Goal: Information Seeking & Learning: Learn about a topic

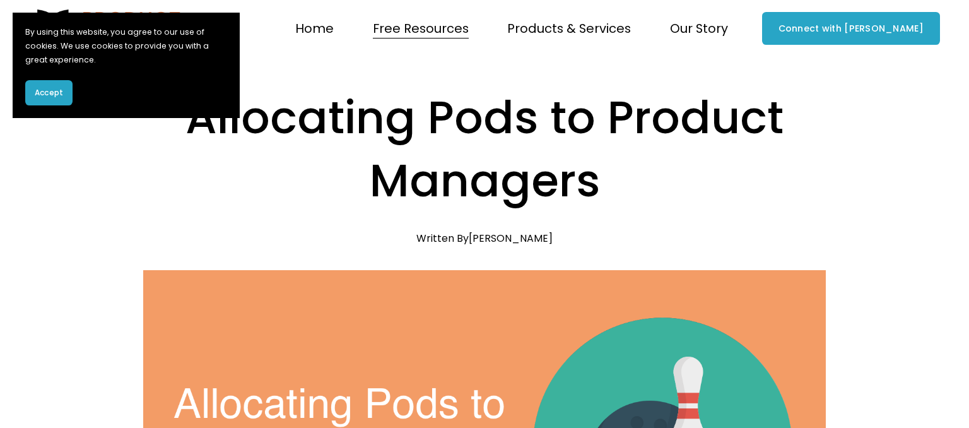
click at [648, 151] on h1 "Allocating Pods to Product Managers" at bounding box center [484, 149] width 683 height 126
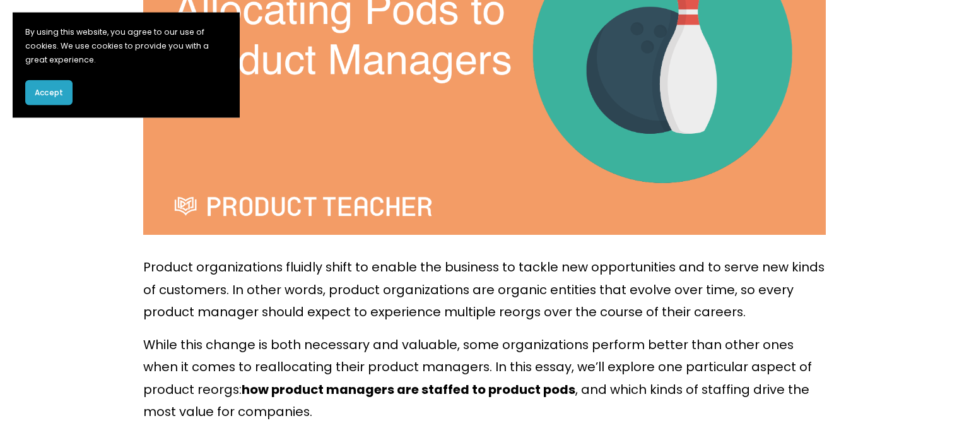
scroll to position [646, 0]
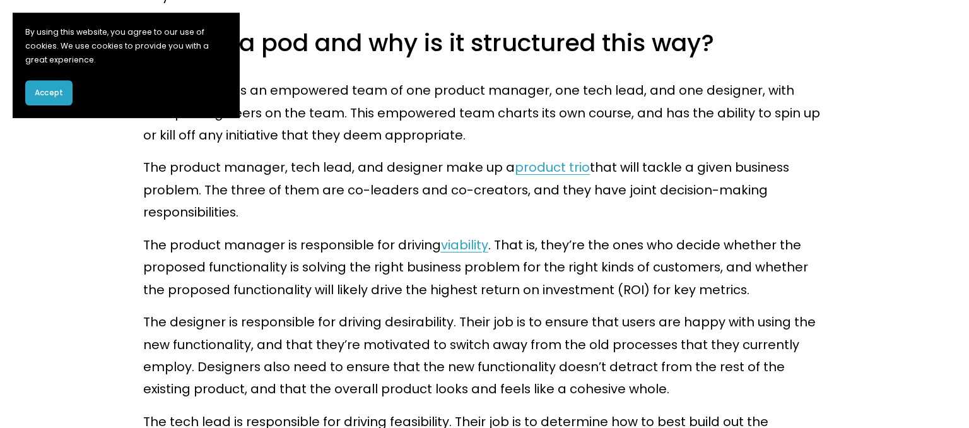
scroll to position [865, 0]
click at [416, 194] on p "The product manager, tech lead, and designer make up a product trio that will t…" at bounding box center [484, 189] width 683 height 67
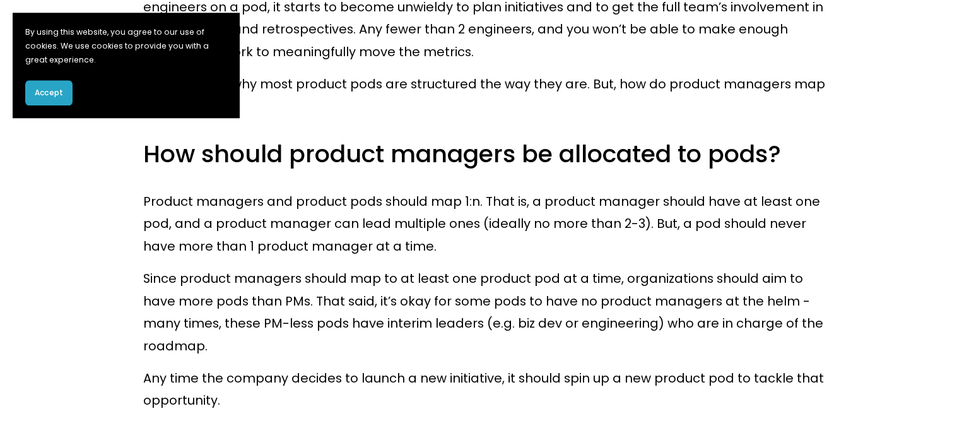
scroll to position [1457, 0]
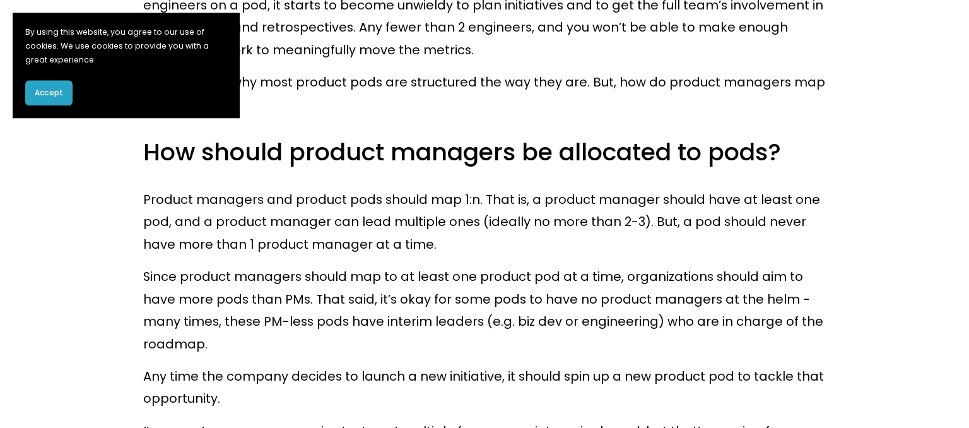
click at [421, 142] on h3 "How should product managers be allocated to pods?" at bounding box center [484, 152] width 683 height 32
click at [586, 240] on div "Product organizations fluidly shift to enable the business to tackle new opport…" at bounding box center [484, 110] width 683 height 1834
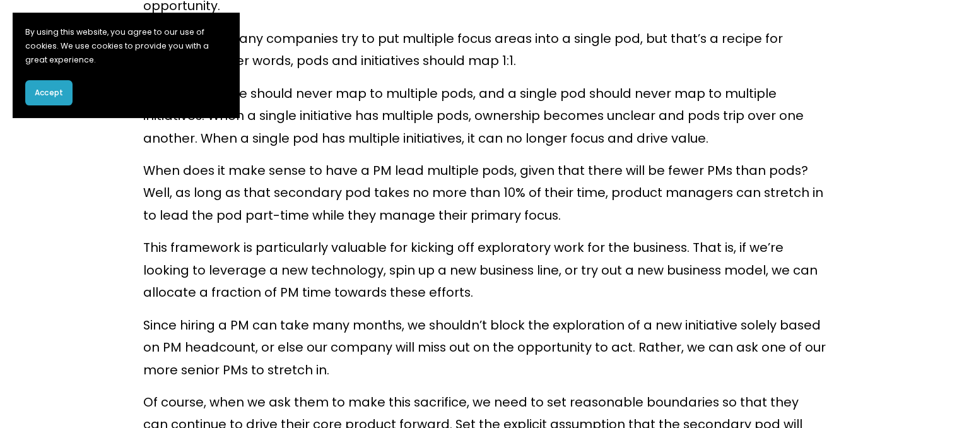
scroll to position [1974, 0]
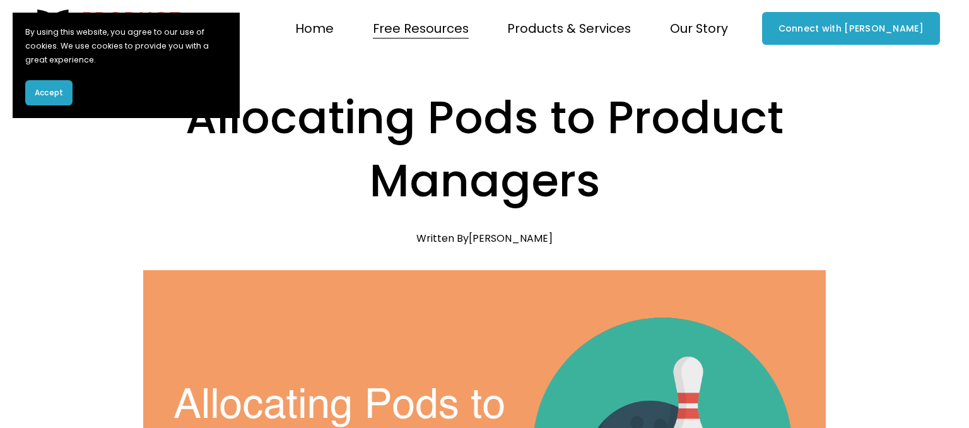
click at [552, 167] on h1 "Allocating Pods to Product Managers" at bounding box center [484, 149] width 683 height 126
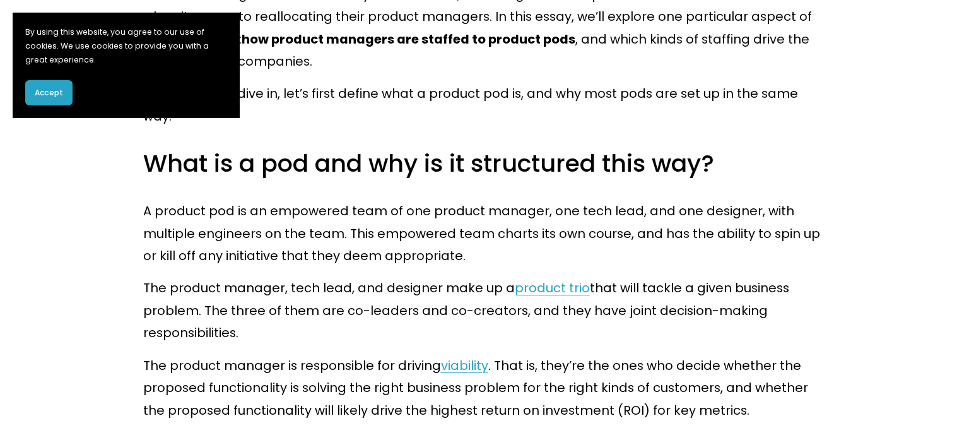
scroll to position [1025, 0]
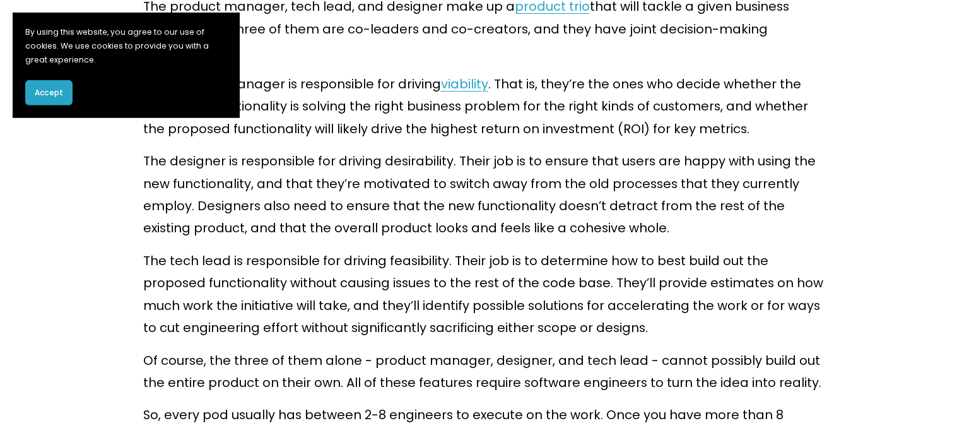
click at [512, 187] on p "The designer is responsible for driving desirability. Their job is to ensure th…" at bounding box center [484, 195] width 683 height 90
